Goal: Information Seeking & Learning: Learn about a topic

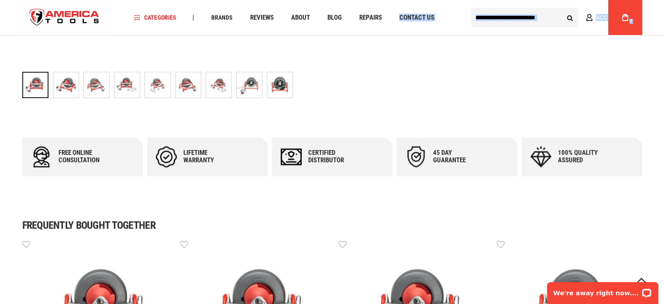
scroll to position [44, 0]
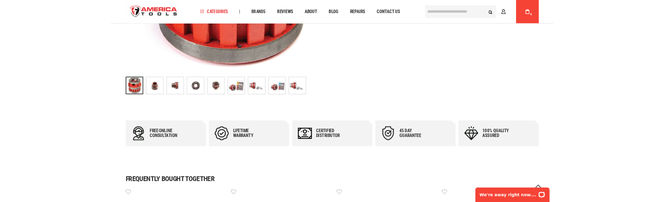
scroll to position [218, 0]
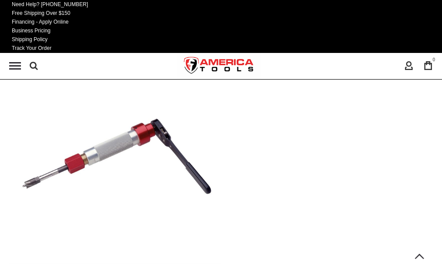
scroll to position [131, 0]
